Goal: Find specific page/section: Find specific page/section

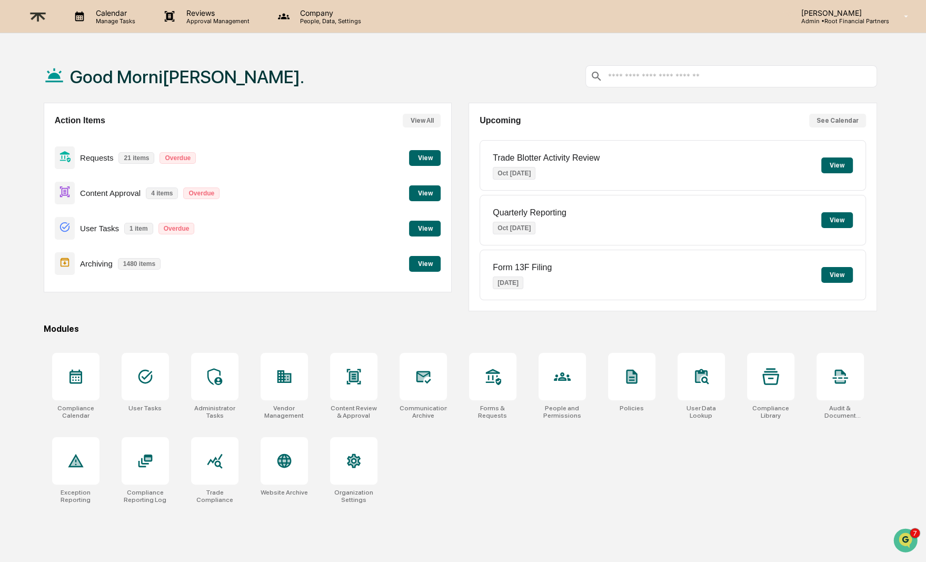
click at [422, 266] on button "View" at bounding box center [425, 264] width 32 height 16
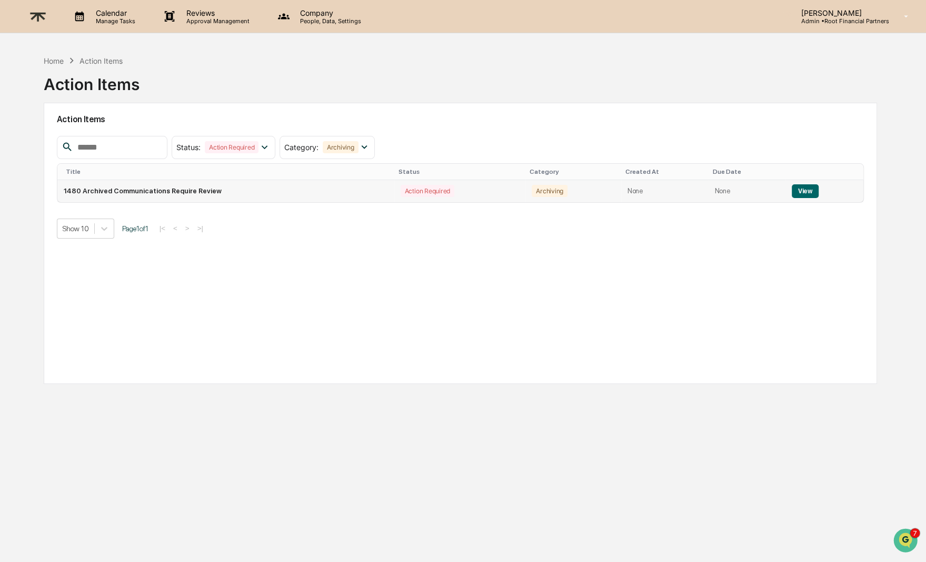
click at [810, 187] on button "View" at bounding box center [805, 191] width 27 height 14
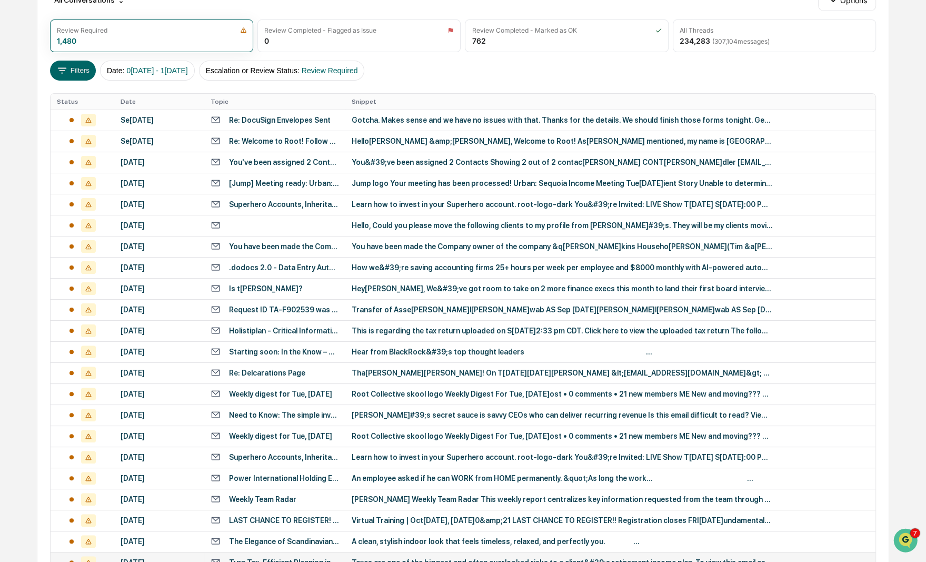
scroll to position [265, 0]
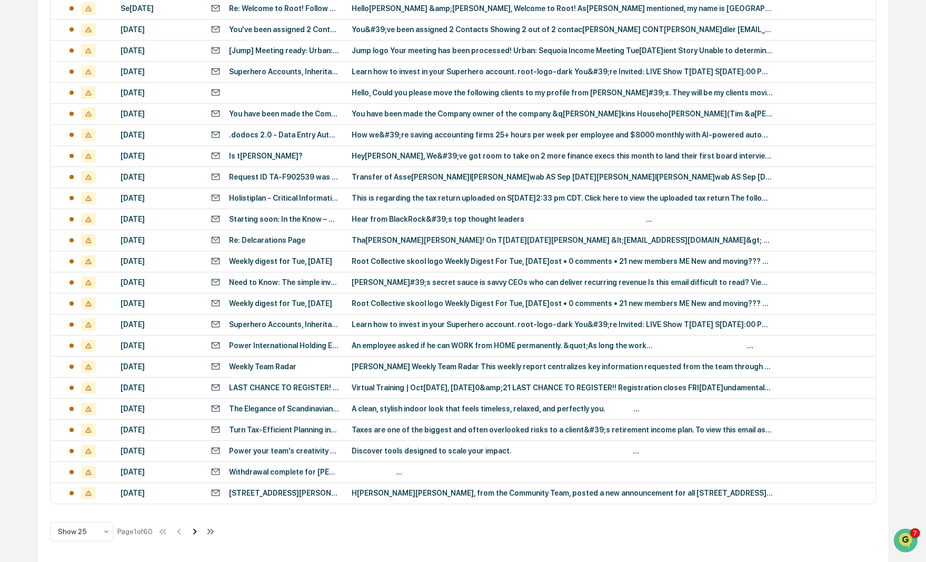
click at [197, 528] on icon at bounding box center [195, 531] width 12 height 12
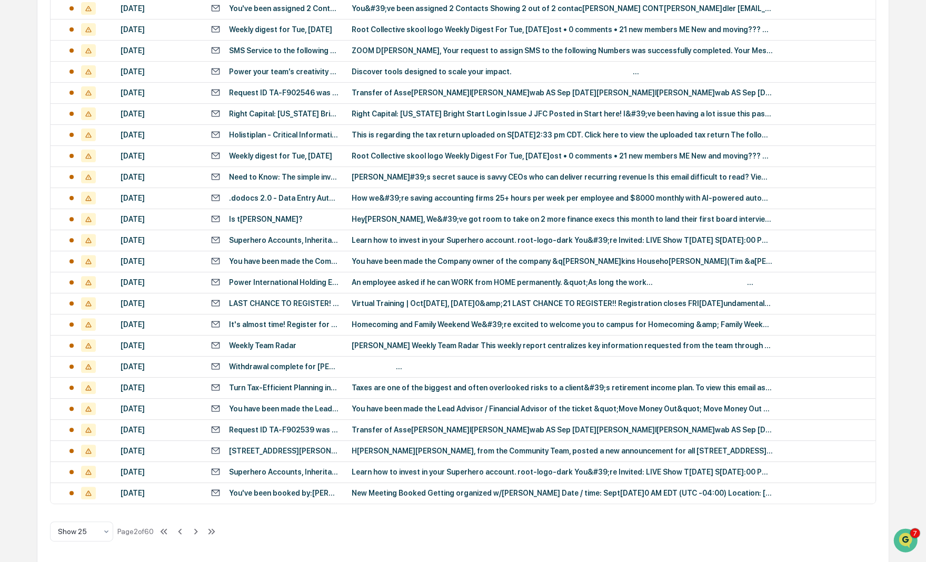
scroll to position [0, 0]
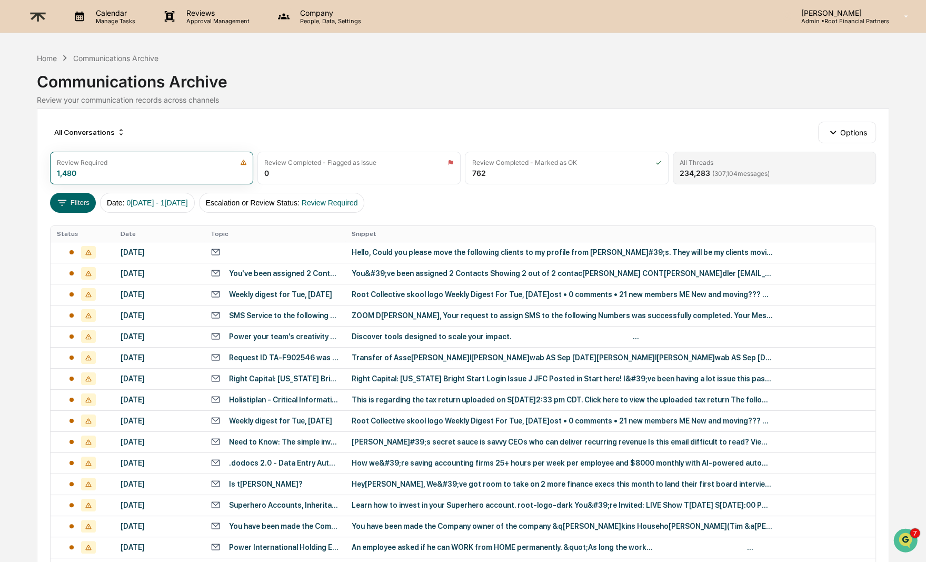
click at [752, 168] on div "234,283 ( 307,104 messages)" at bounding box center [724, 172] width 90 height 9
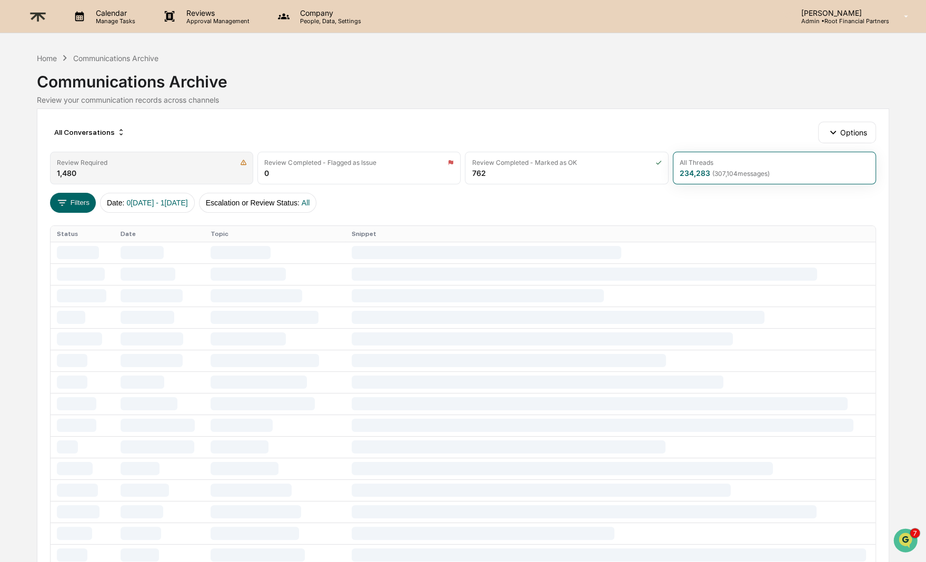
click at [165, 171] on div "Review Required 1,480" at bounding box center [151, 168] width 203 height 33
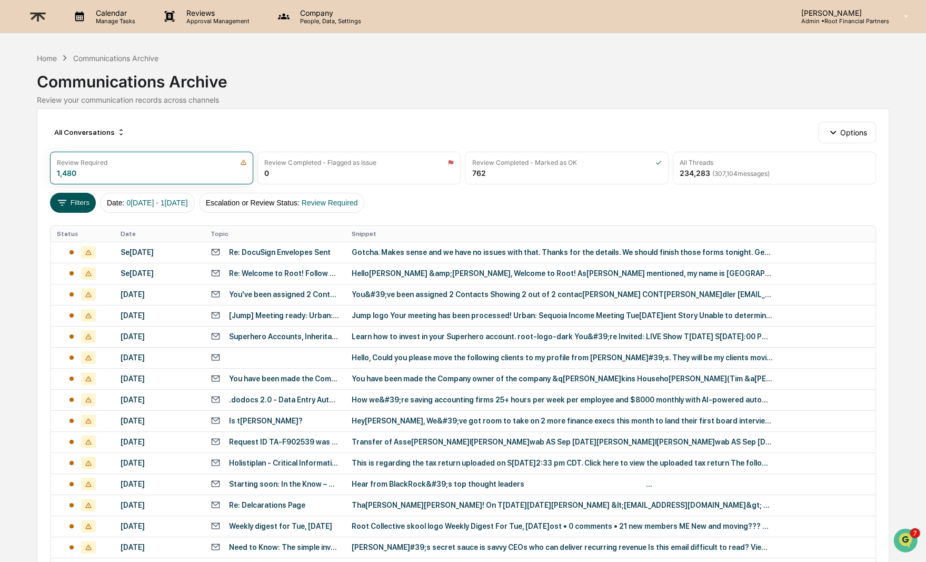
click at [72, 200] on button "Filters" at bounding box center [73, 203] width 46 height 20
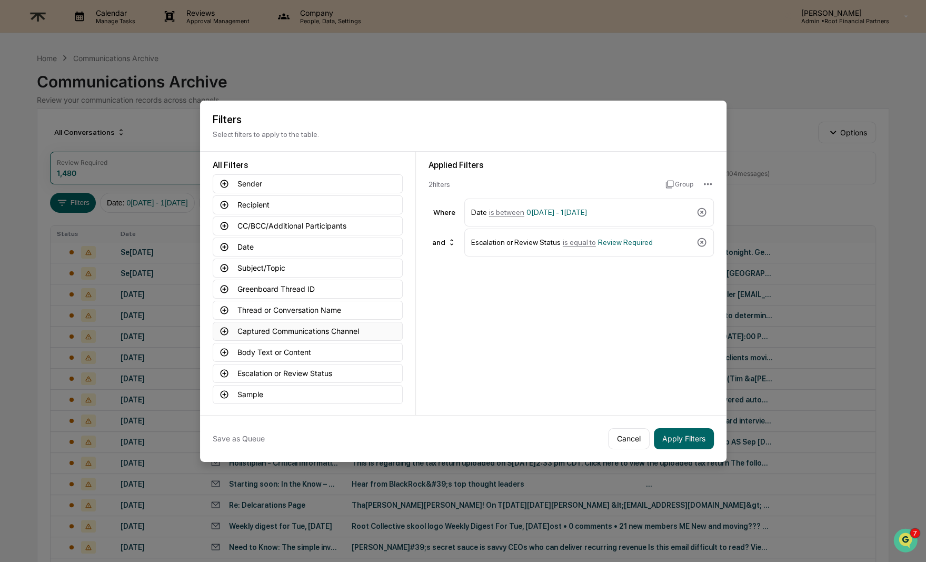
click at [276, 325] on button "Captured Communications Channel" at bounding box center [308, 331] width 190 height 19
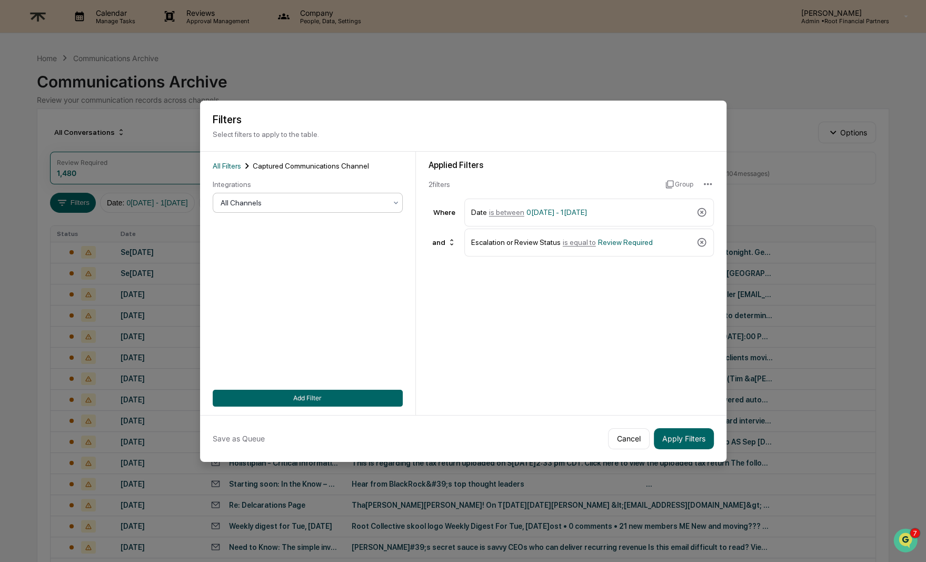
click at [294, 201] on div at bounding box center [304, 202] width 166 height 11
click at [226, 293] on div "Slack" at bounding box center [307, 291] width 189 height 21
click at [326, 401] on button "Add Filter" at bounding box center [308, 397] width 190 height 17
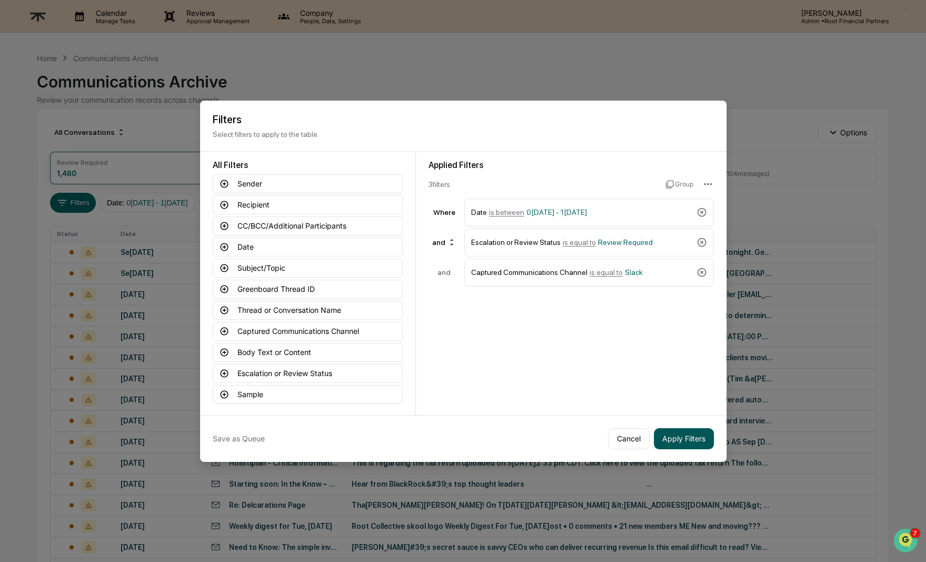
click at [689, 437] on button "Apply Filters" at bounding box center [684, 438] width 60 height 21
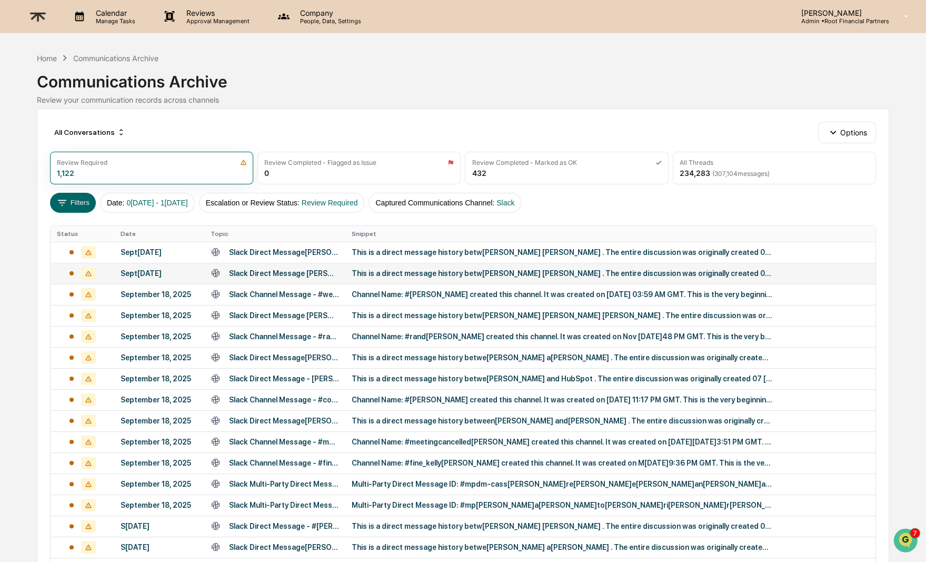
click at [439, 272] on div "This is a direct message history betw[PERSON_NAME] [PERSON_NAME] . The entire d…" at bounding box center [562, 273] width 421 height 8
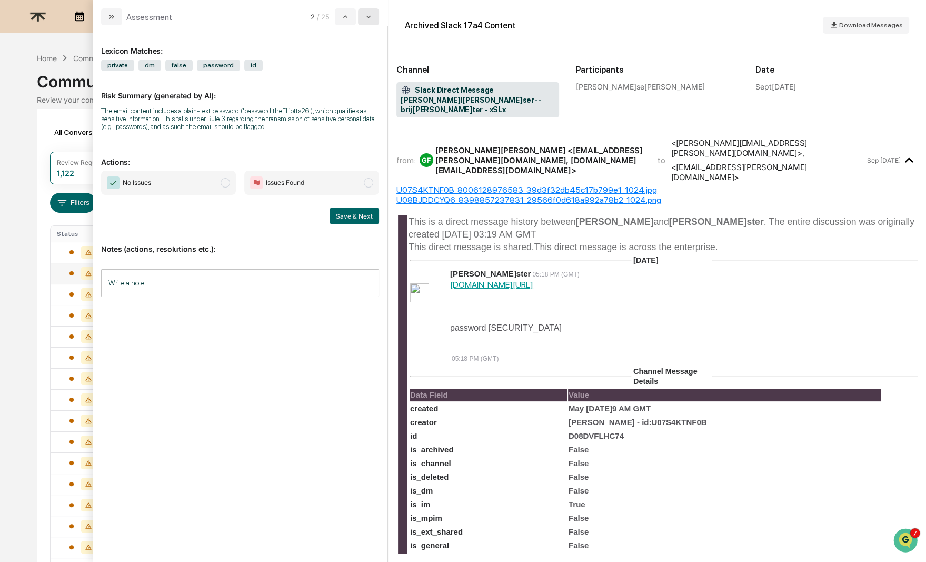
click at [367, 15] on icon "modal" at bounding box center [368, 17] width 8 height 8
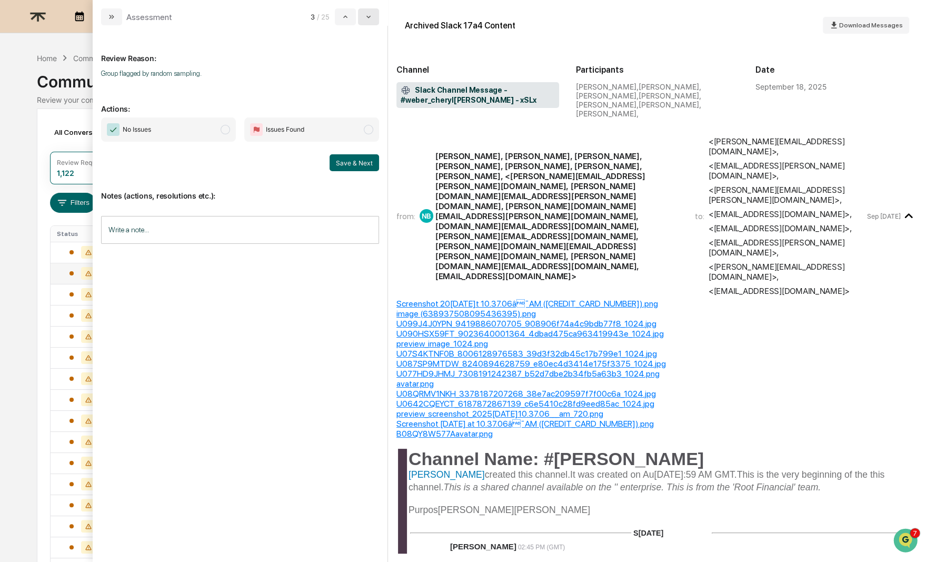
click at [371, 16] on icon "modal" at bounding box center [368, 17] width 8 height 8
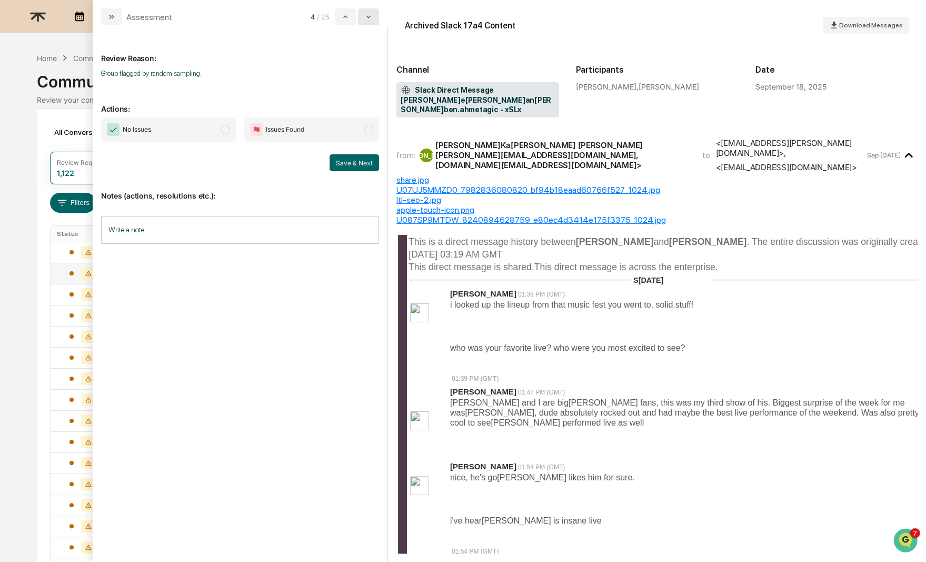
click at [371, 16] on icon "modal" at bounding box center [368, 17] width 8 height 8
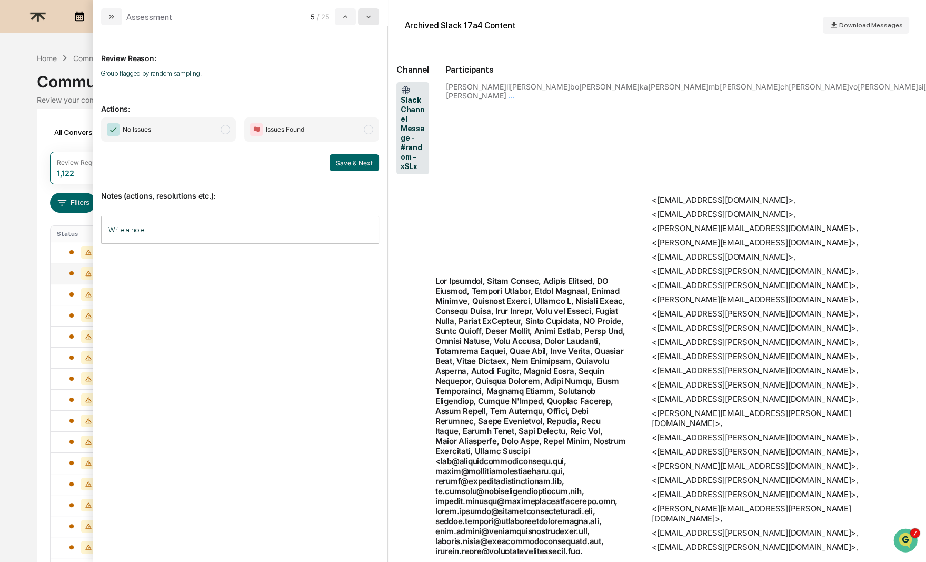
click at [371, 16] on icon "modal" at bounding box center [368, 17] width 8 height 8
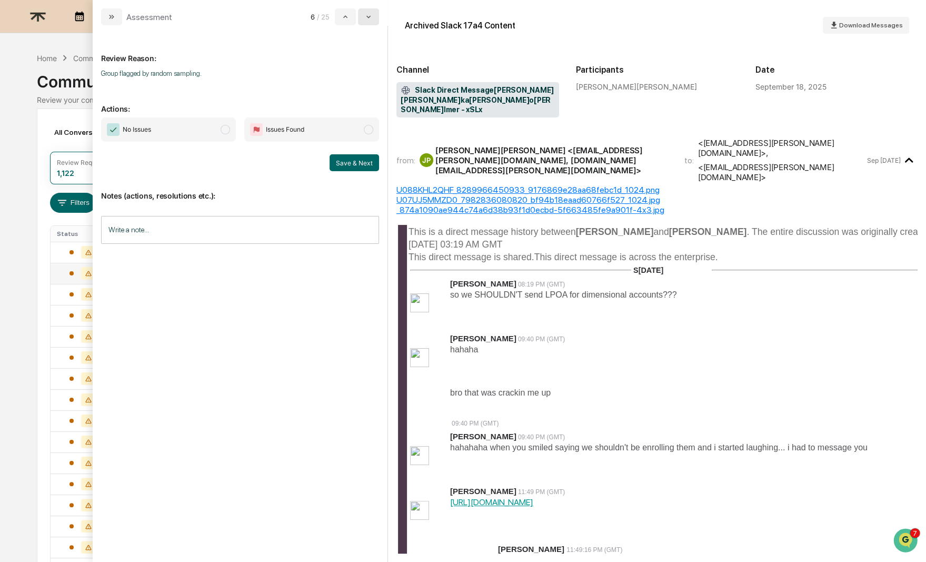
click at [371, 16] on icon "modal" at bounding box center [368, 17] width 8 height 8
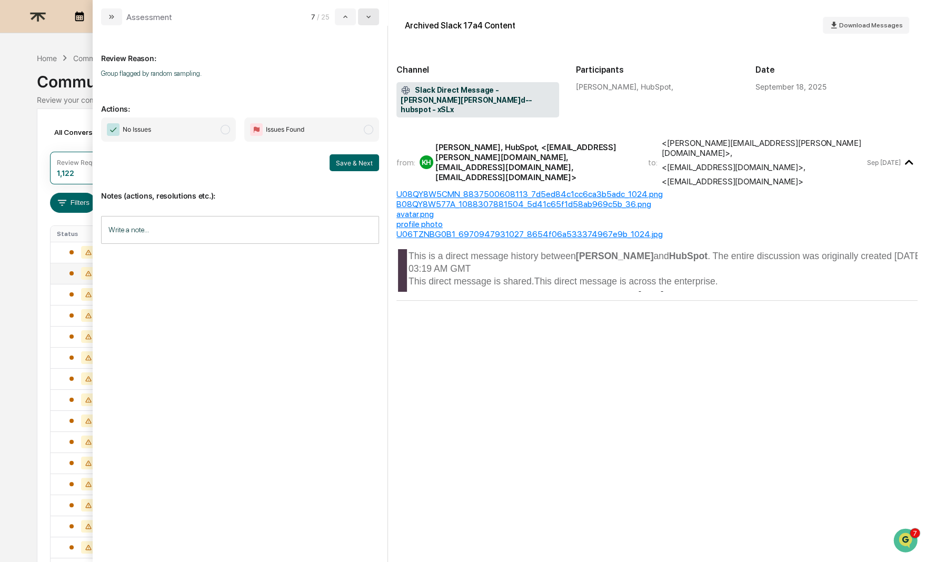
click at [371, 16] on icon "modal" at bounding box center [368, 17] width 8 height 8
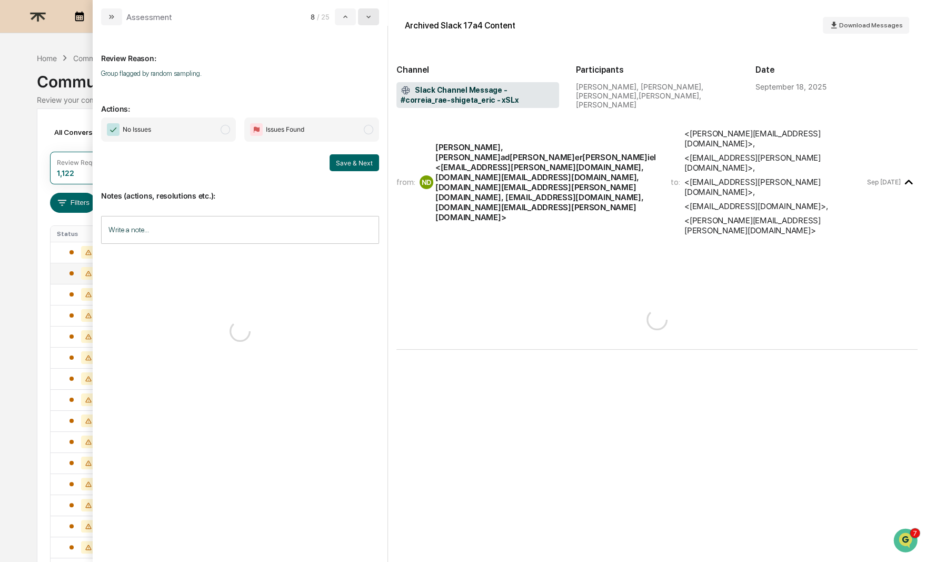
click at [371, 16] on icon "modal" at bounding box center [368, 17] width 8 height 8
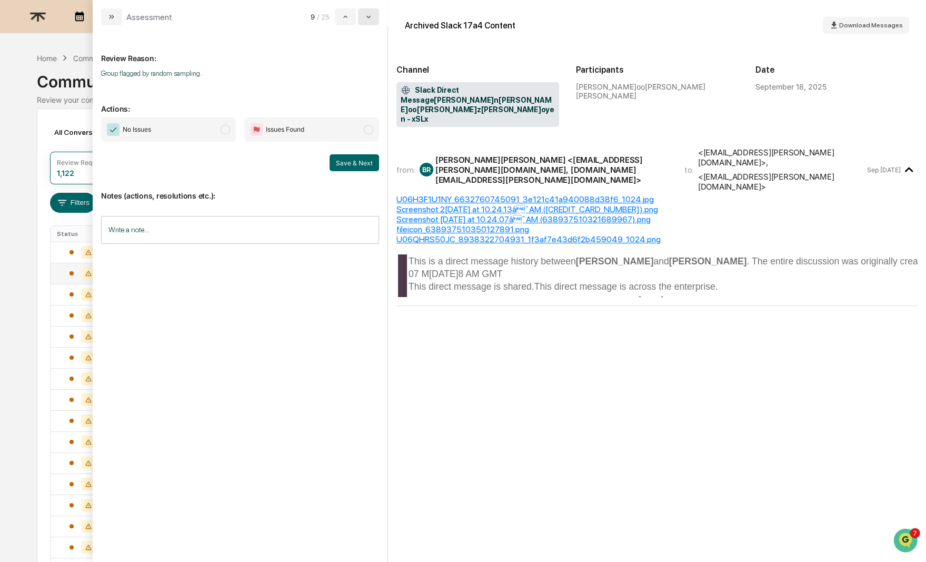
click at [371, 16] on icon "modal" at bounding box center [368, 17] width 8 height 8
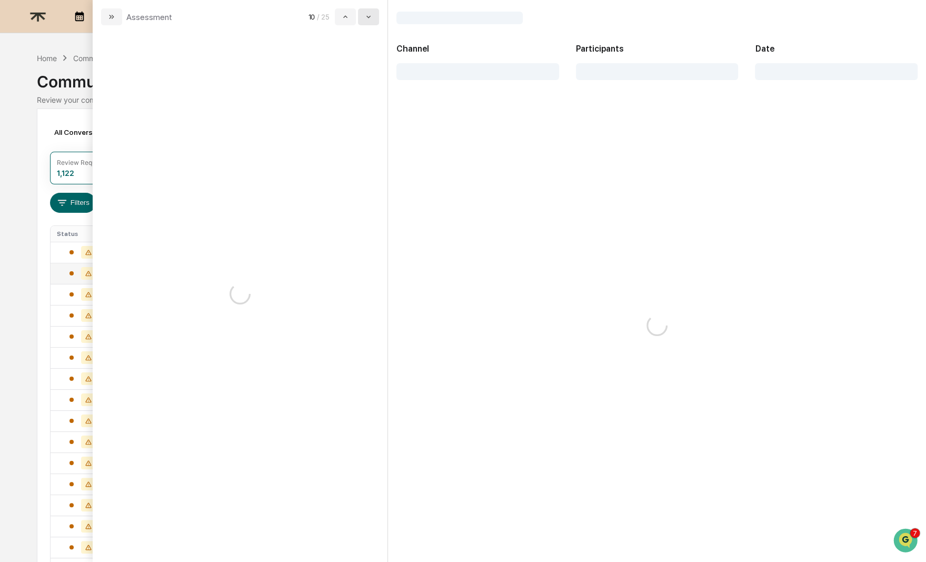
click at [371, 16] on icon "modal" at bounding box center [368, 17] width 8 height 8
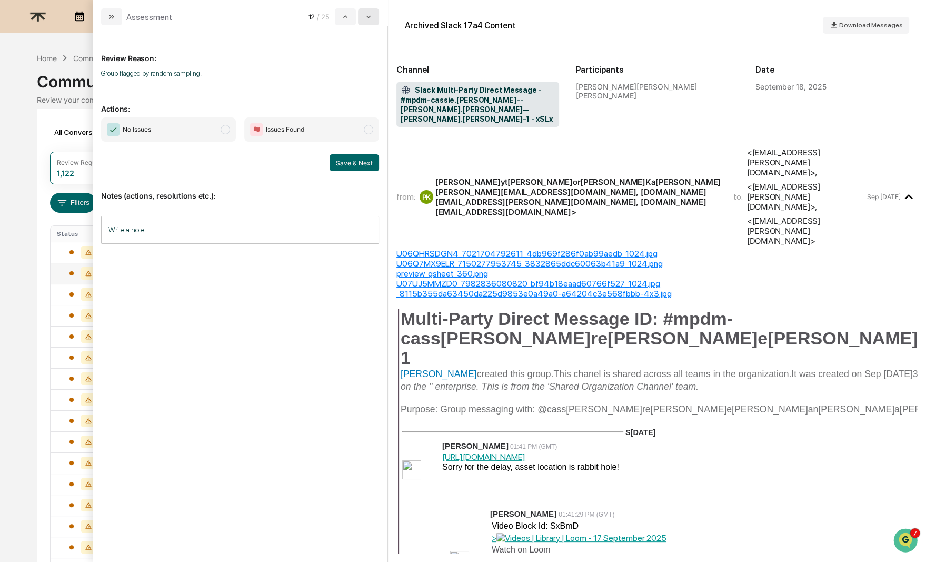
click at [371, 16] on icon "modal" at bounding box center [368, 17] width 8 height 8
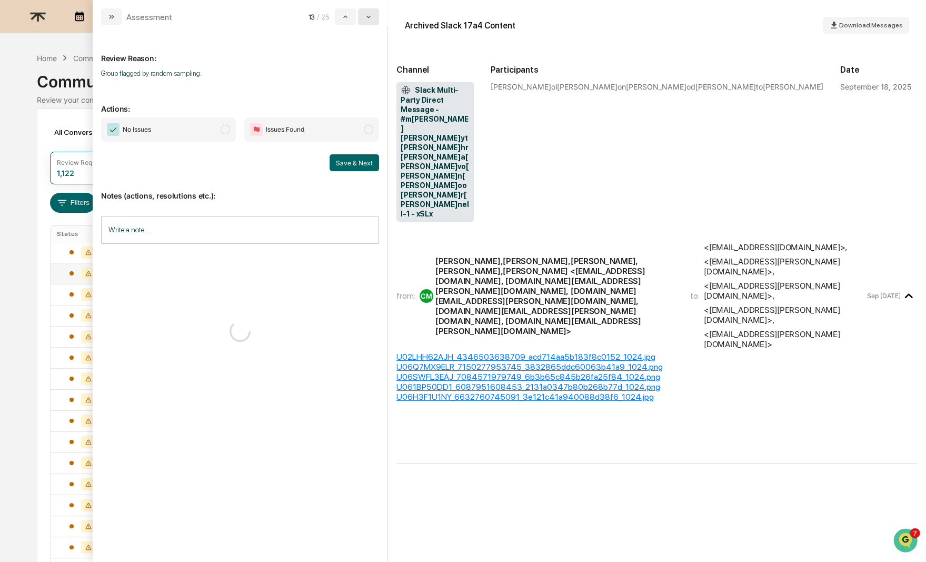
click at [371, 16] on icon "modal" at bounding box center [368, 17] width 8 height 8
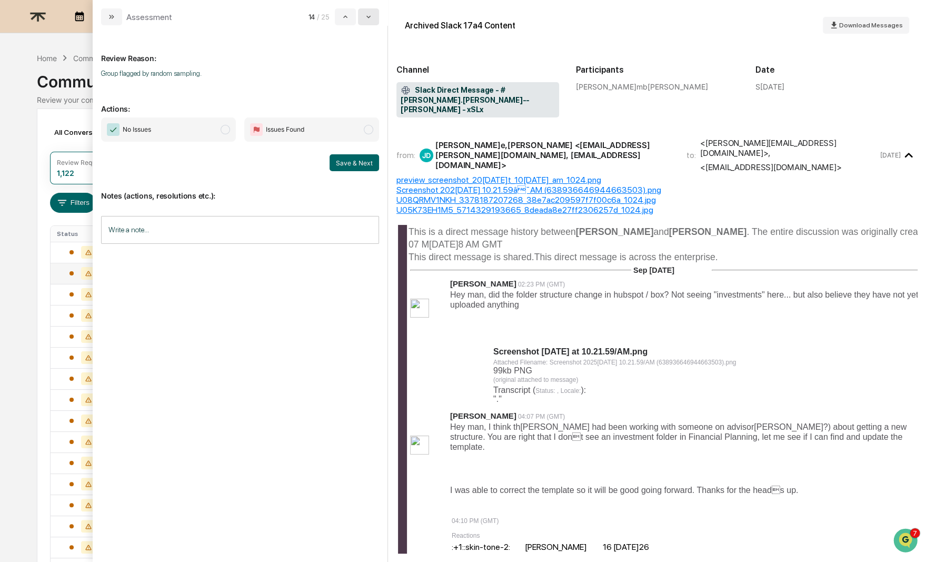
click at [371, 16] on icon "modal" at bounding box center [368, 17] width 8 height 8
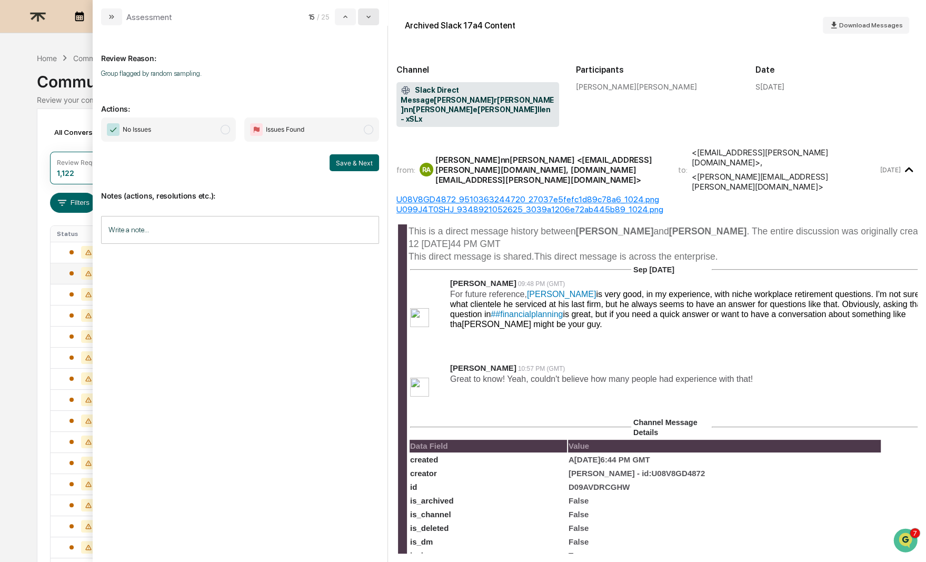
click at [371, 16] on icon "modal" at bounding box center [368, 17] width 8 height 8
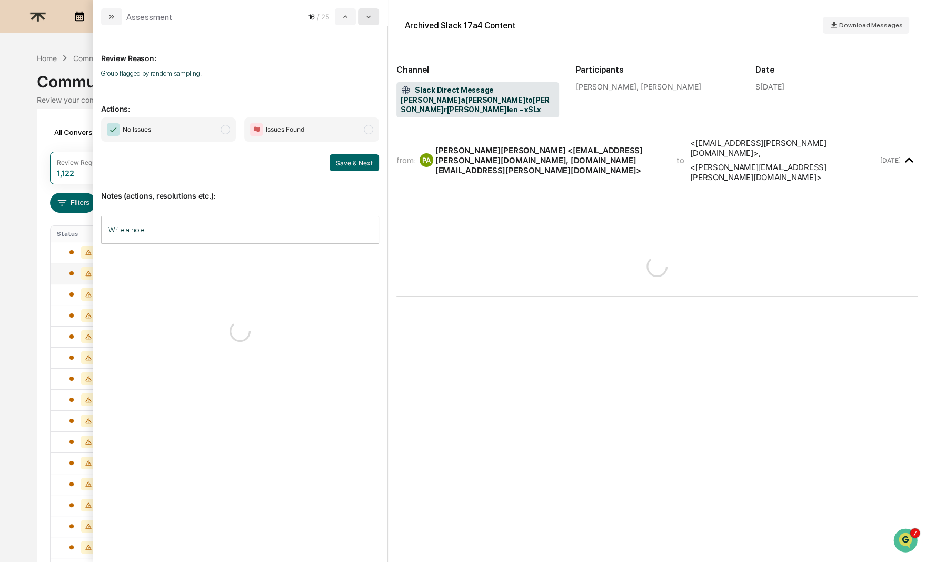
click at [371, 16] on icon "modal" at bounding box center [368, 17] width 8 height 8
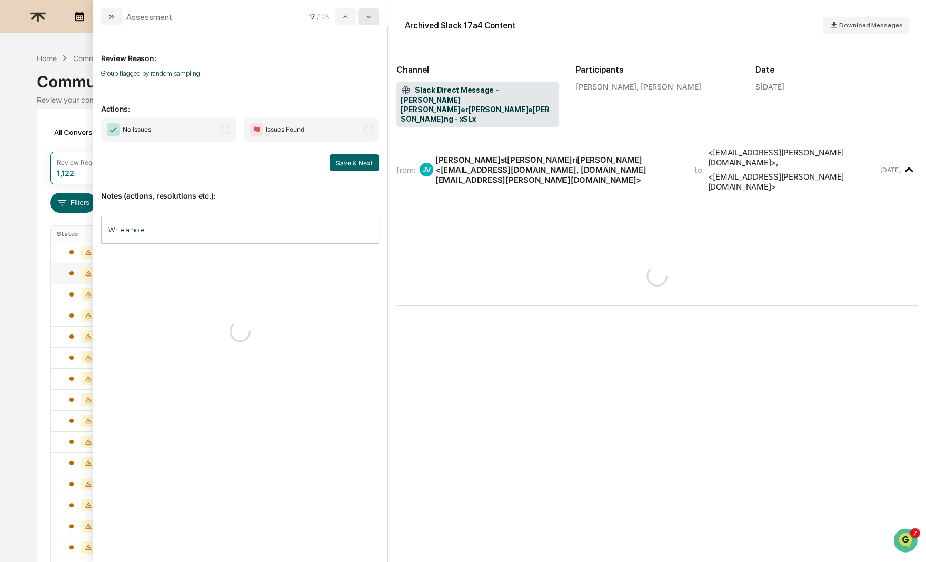
click at [371, 16] on icon "modal" at bounding box center [368, 17] width 8 height 8
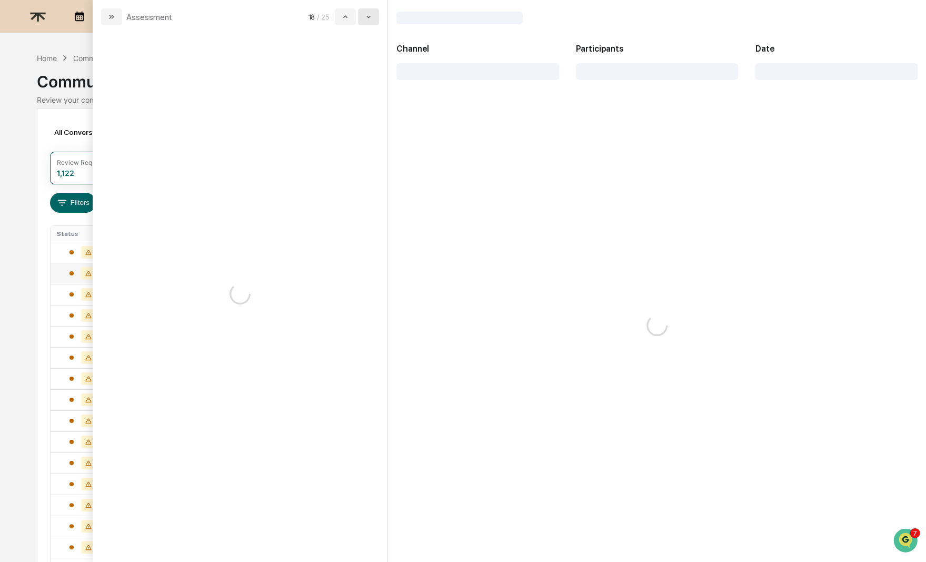
click at [371, 16] on icon "modal" at bounding box center [368, 17] width 8 height 8
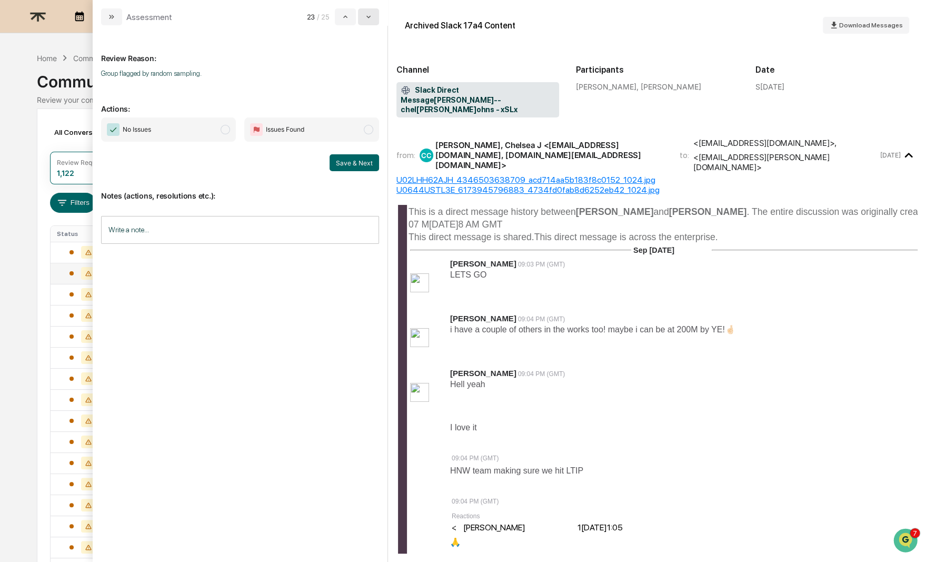
click at [371, 16] on icon "modal" at bounding box center [368, 17] width 8 height 8
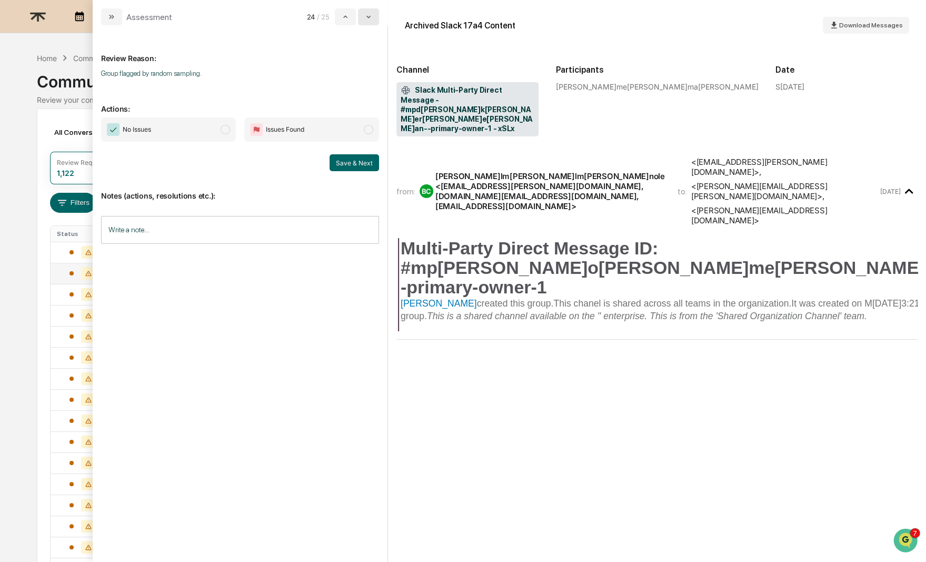
click at [371, 16] on icon "modal" at bounding box center [368, 17] width 8 height 8
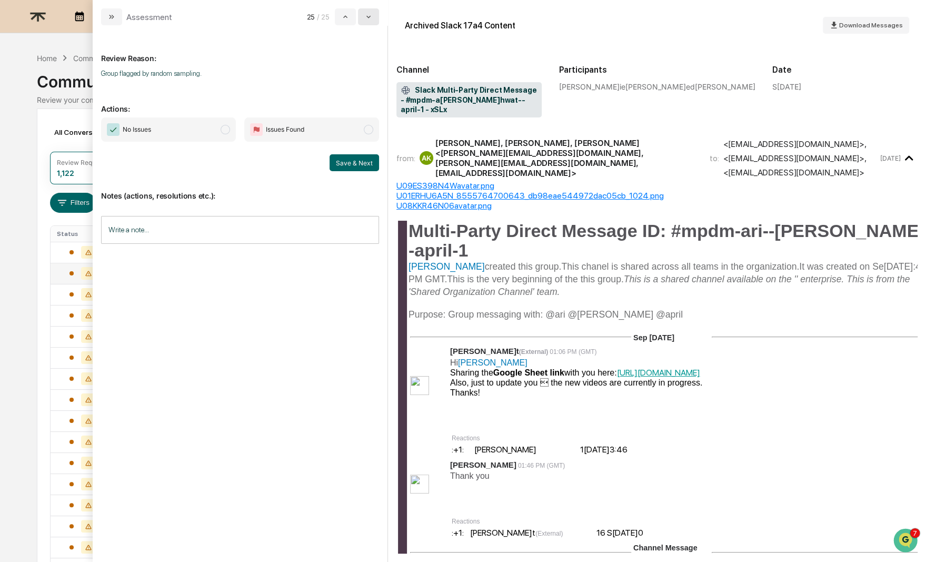
click at [371, 16] on icon "modal" at bounding box center [368, 17] width 8 height 8
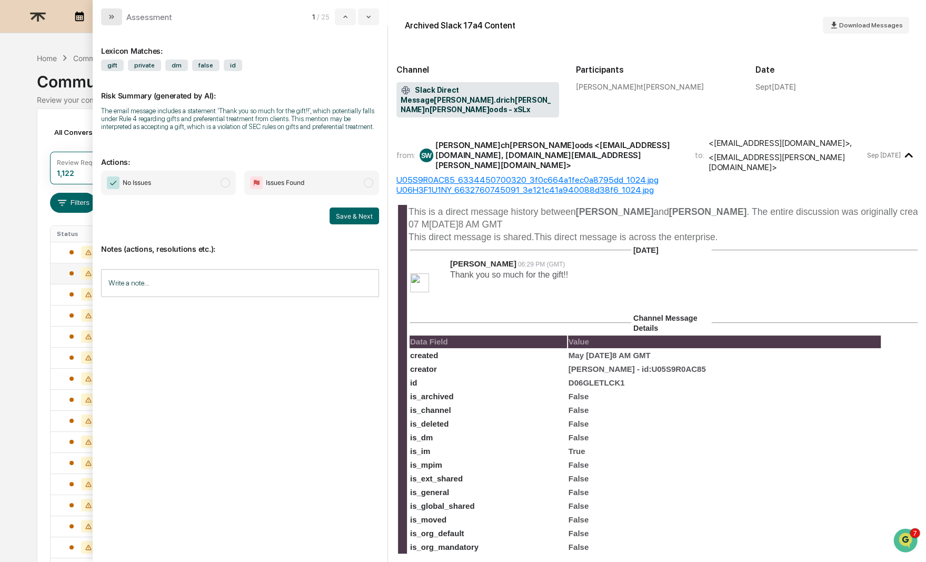
click at [112, 16] on icon "modal" at bounding box center [111, 17] width 8 height 8
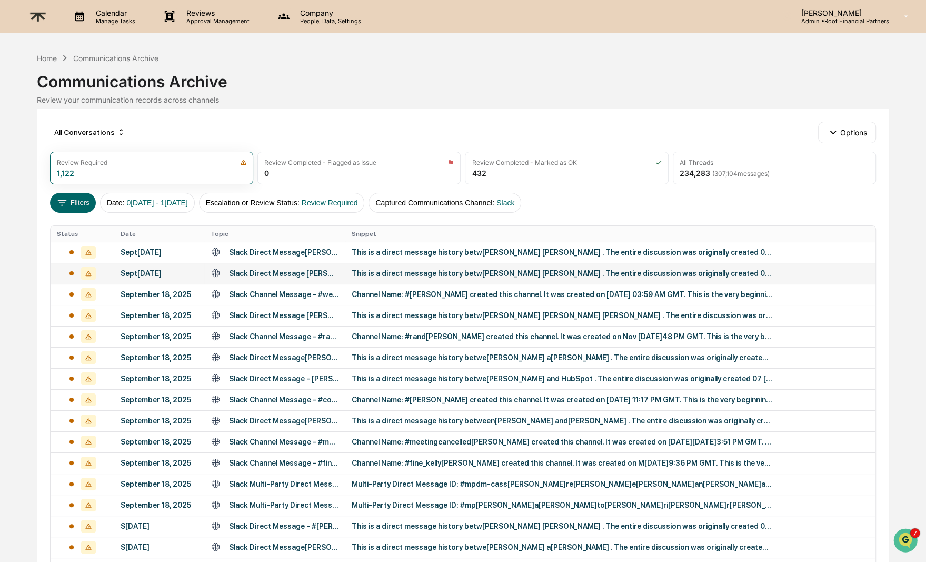
click at [470, 274] on div "This is a direct message history betw[PERSON_NAME] [PERSON_NAME] . The entire d…" at bounding box center [562, 273] width 421 height 8
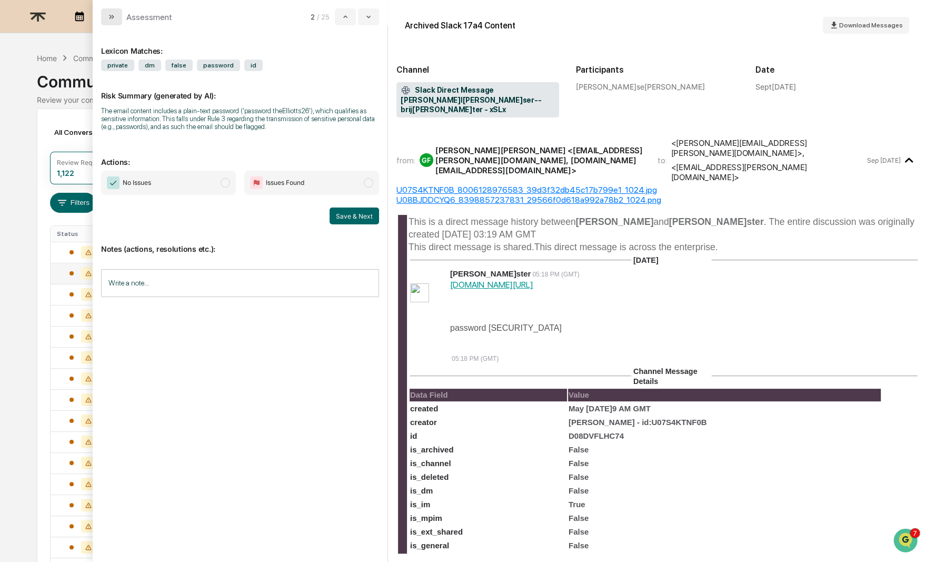
click at [118, 11] on button "modal" at bounding box center [111, 16] width 21 height 17
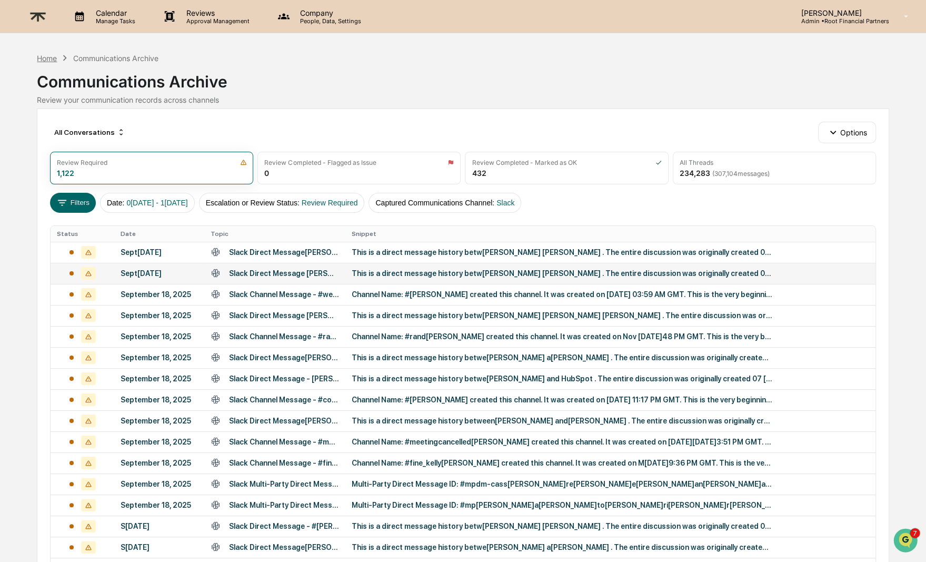
click at [49, 58] on div "Home" at bounding box center [47, 58] width 20 height 9
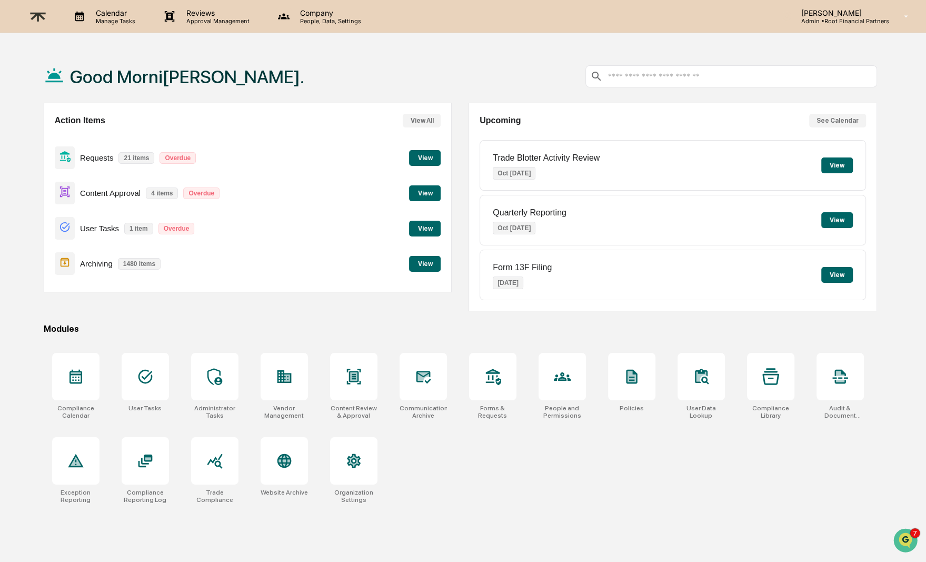
click at [421, 187] on button "View" at bounding box center [425, 193] width 32 height 16
